Goal: Information Seeking & Learning: Learn about a topic

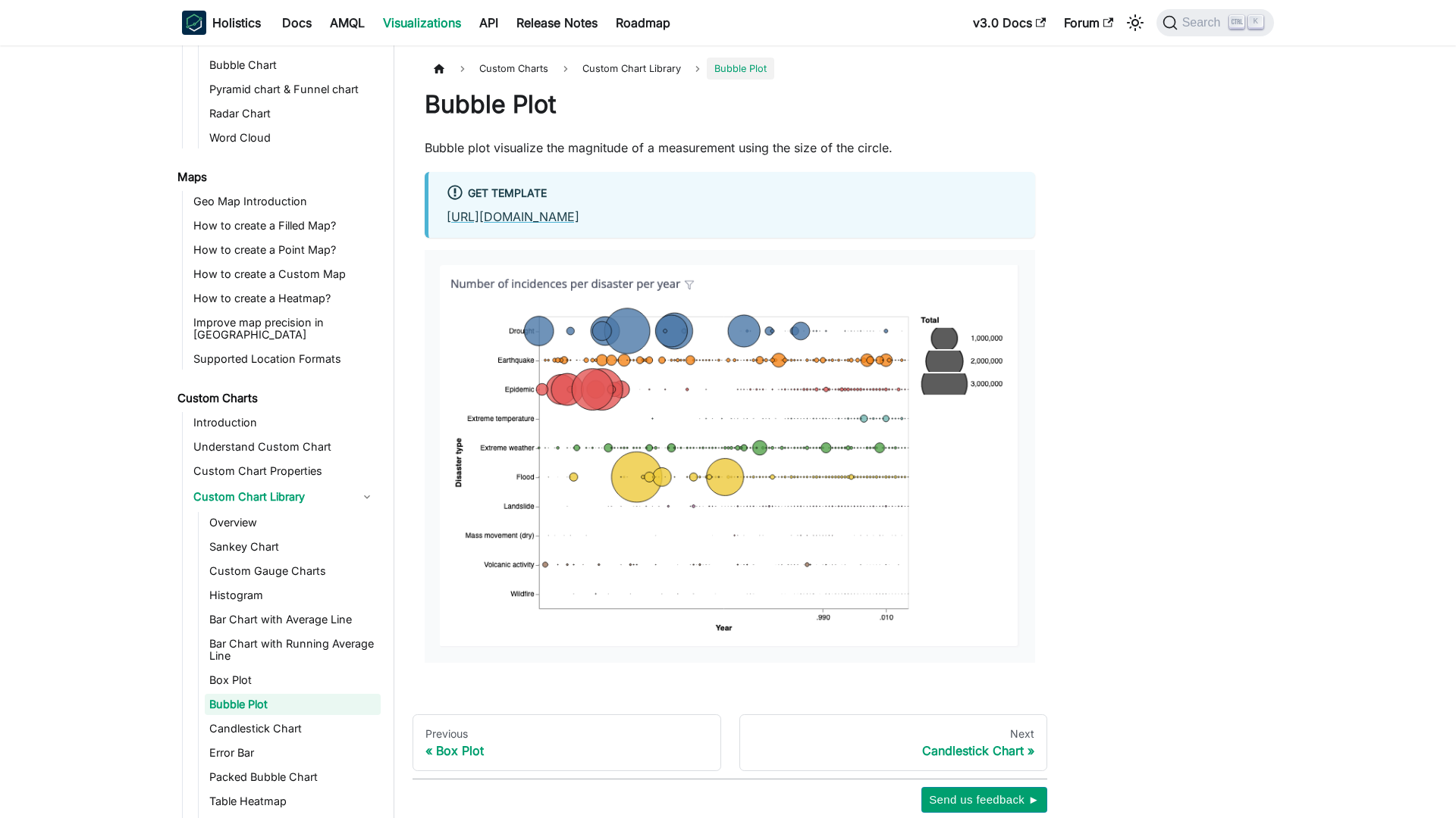
scroll to position [555, 0]
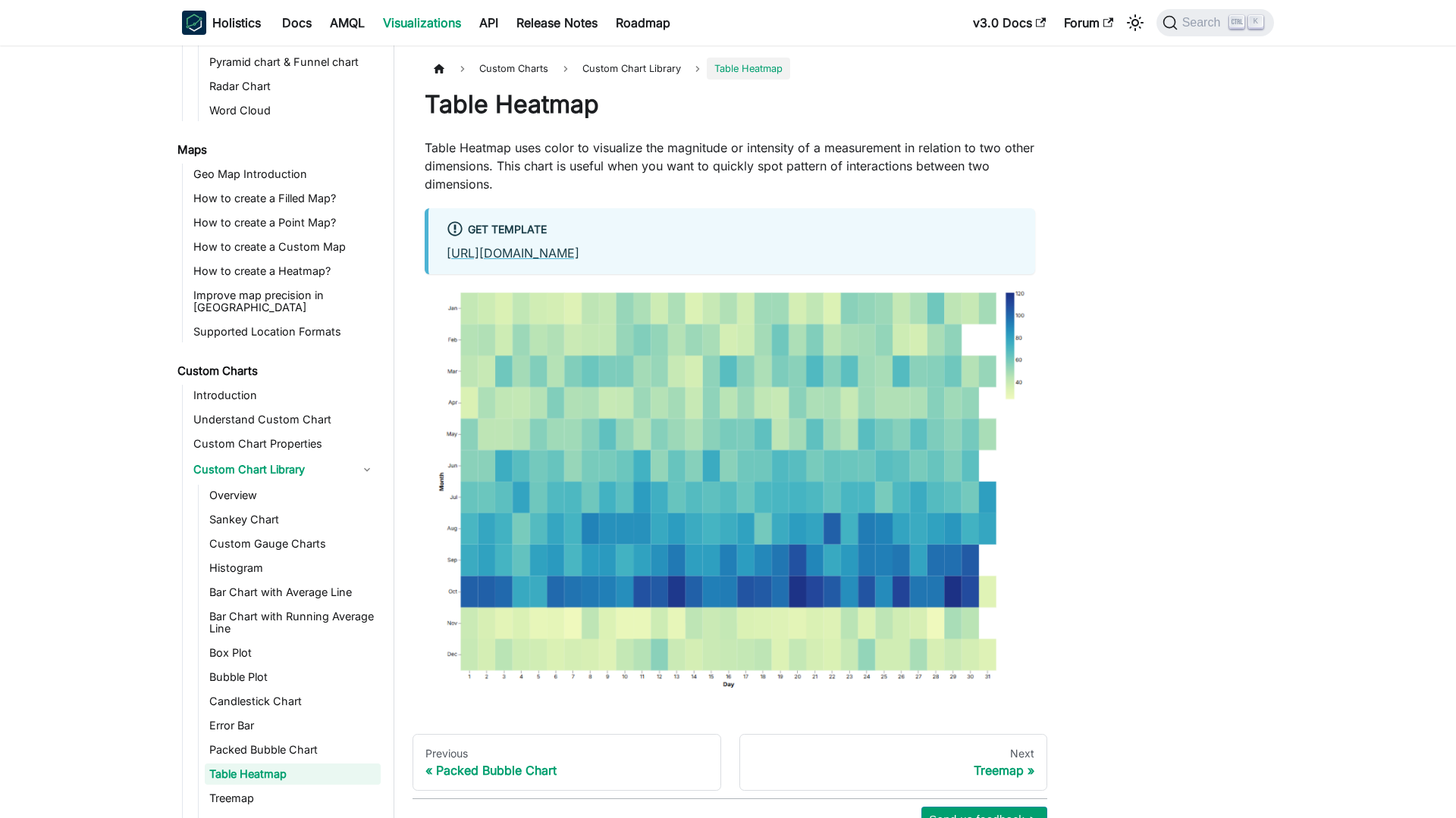
scroll to position [651, 0]
